Goal: Transaction & Acquisition: Purchase product/service

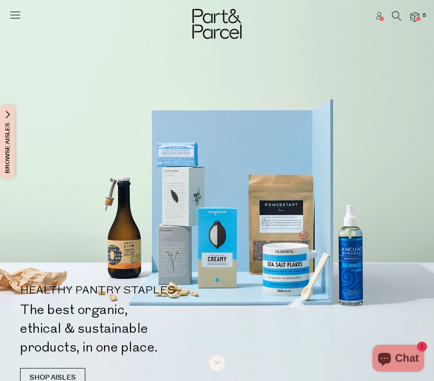
click at [416, 14] on img at bounding box center [414, 17] width 9 height 10
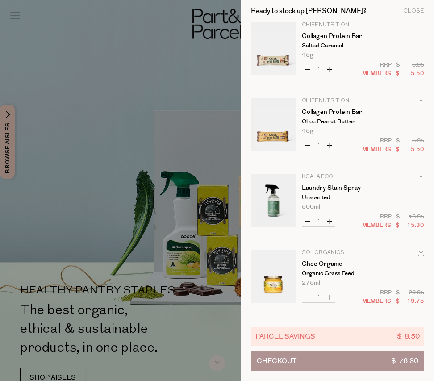
scroll to position [86, 0]
click at [125, 91] on div at bounding box center [217, 190] width 434 height 381
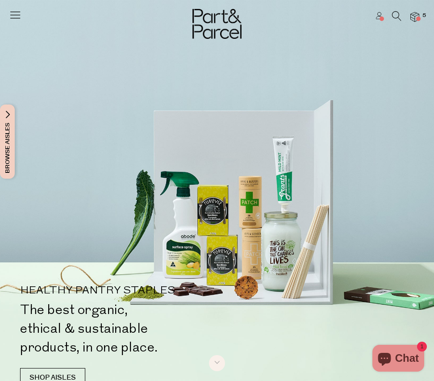
click at [395, 18] on icon at bounding box center [396, 16] width 9 height 10
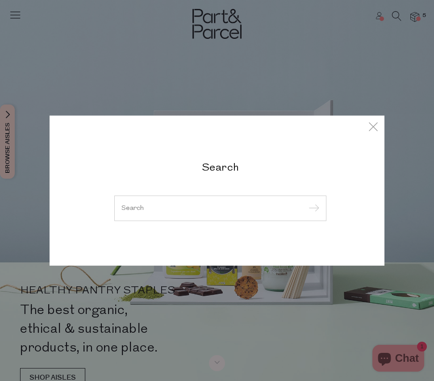
click at [143, 211] on input "search" at bounding box center [220, 207] width 198 height 7
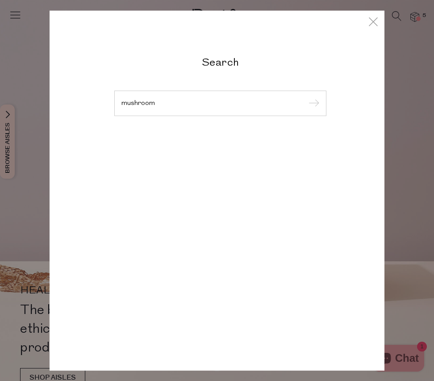
type input "mushroom"
click at [312, 104] on input "submit" at bounding box center [312, 103] width 13 height 13
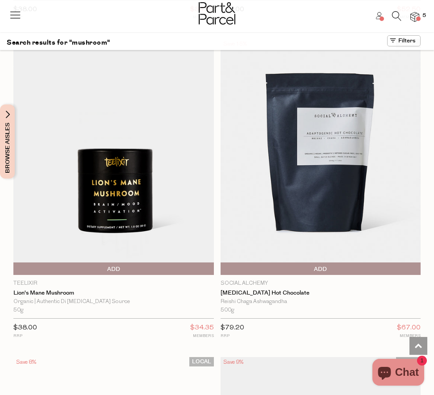
scroll to position [6082, 0]
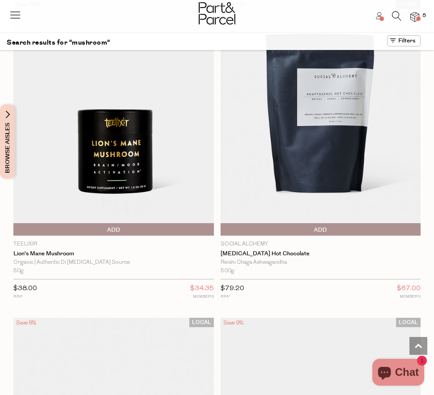
click at [106, 223] on span "Add To Parcel" at bounding box center [114, 229] width 196 height 13
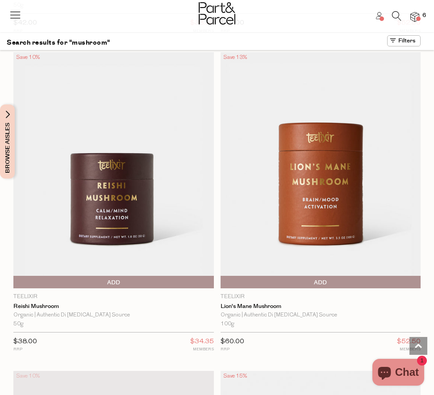
scroll to position [5660, 0]
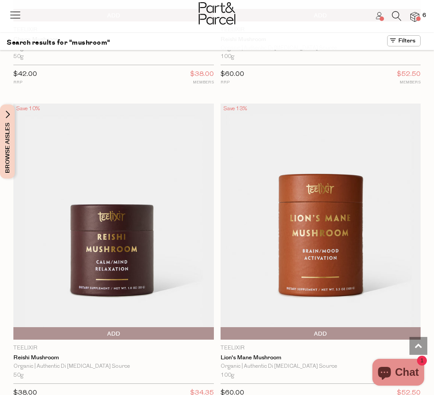
click at [398, 18] on icon at bounding box center [396, 16] width 9 height 10
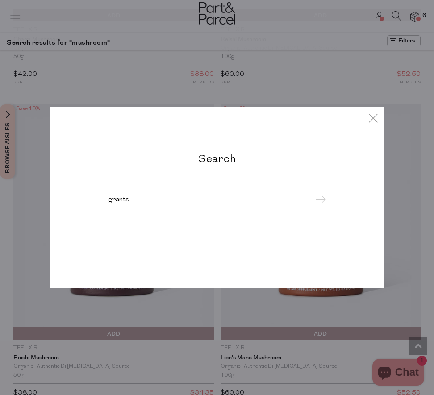
type input "grants"
click at [319, 200] on input "submit" at bounding box center [318, 199] width 13 height 13
